Goal: Find specific page/section: Find specific page/section

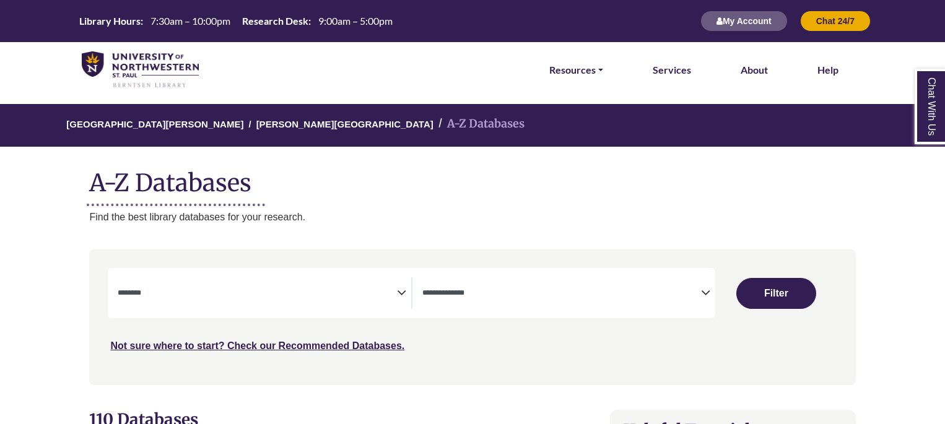
select select "Database Subject Filter"
select select "Database Types Filter"
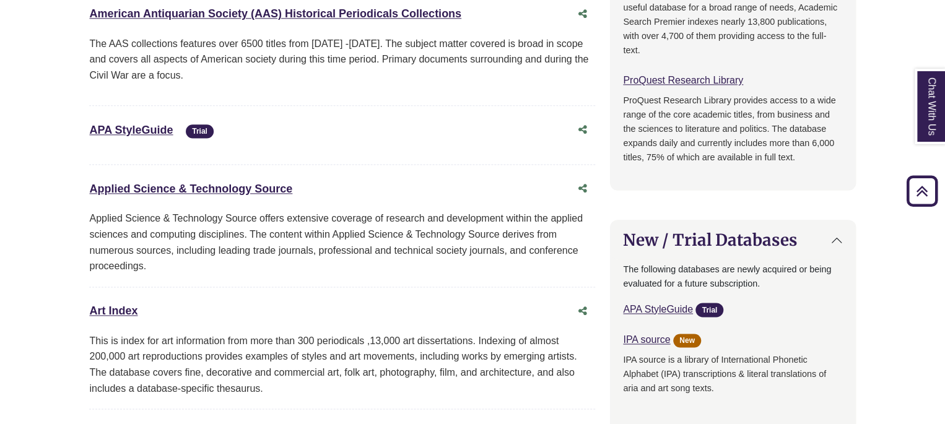
scroll to position [830, 0]
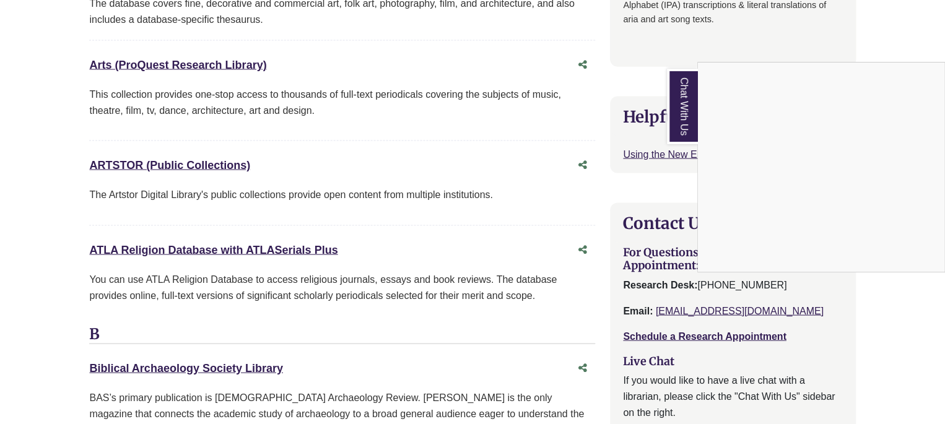
scroll to position [1121, 0]
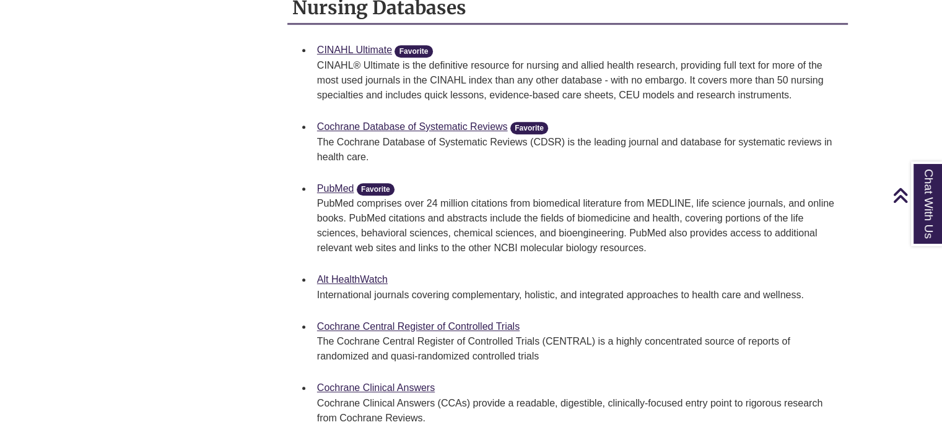
scroll to position [750, 0]
click at [334, 184] on link "PubMed" at bounding box center [335, 189] width 37 height 11
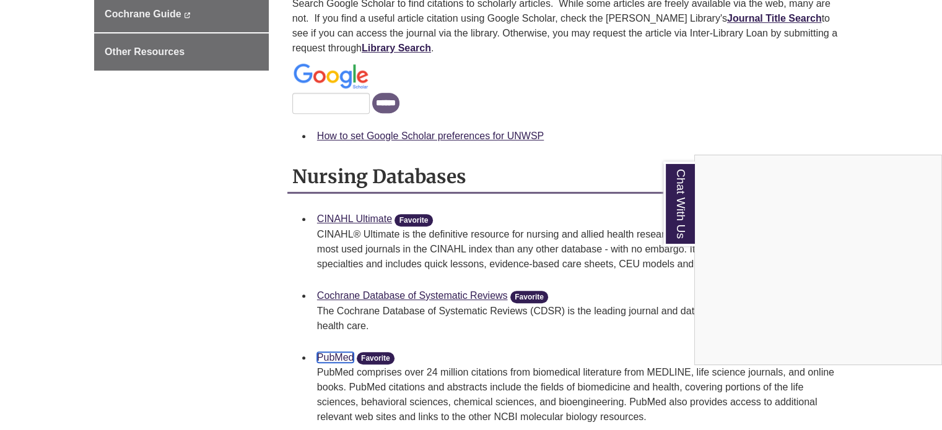
scroll to position [594, 0]
